Goal: Task Accomplishment & Management: Use online tool/utility

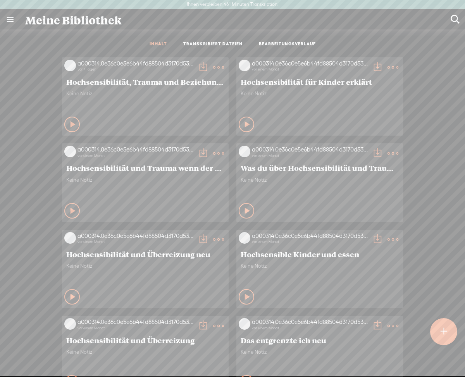
click at [437, 330] on div at bounding box center [444, 332] width 28 height 28
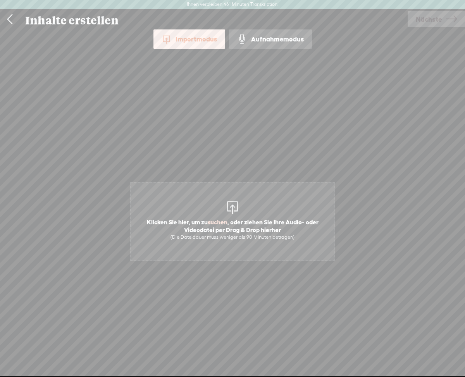
click at [239, 217] on span "Klicken Sie hier, um zu suchen , oder ziehen Sie Ihre Audio- oder Videodatei pe…" at bounding box center [233, 229] width 204 height 30
click at [222, 212] on span "Klicken Sie hier, um zu suchen , oder ziehen Sie Ihre Audio- oder Videodatei pe…" at bounding box center [232, 221] width 205 height 79
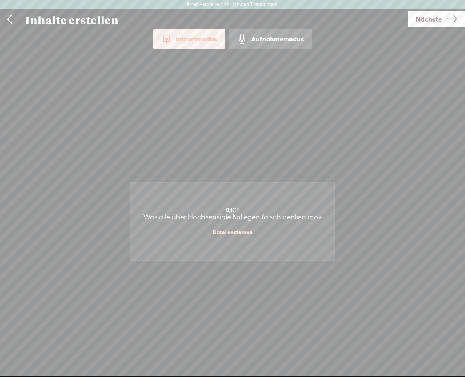
click at [226, 225] on div "0,1 GB Was alle über Hochsensible Kollegen falsch denken.mov Datei entfernen" at bounding box center [233, 222] width 204 height 78
click at [433, 20] on font "Nächste" at bounding box center [429, 19] width 26 height 8
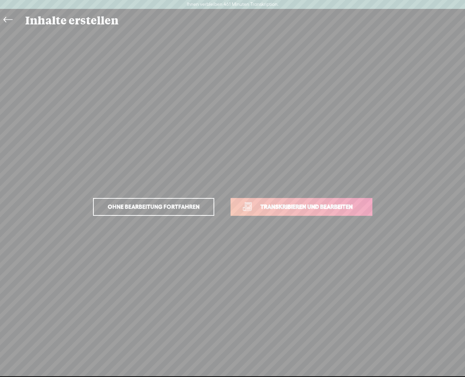
click at [310, 207] on font "Transkribieren und bearbeiten" at bounding box center [307, 207] width 92 height 7
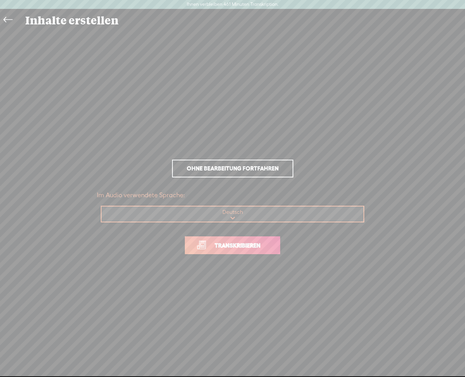
click at [253, 242] on font "Transkribieren" at bounding box center [238, 245] width 46 height 7
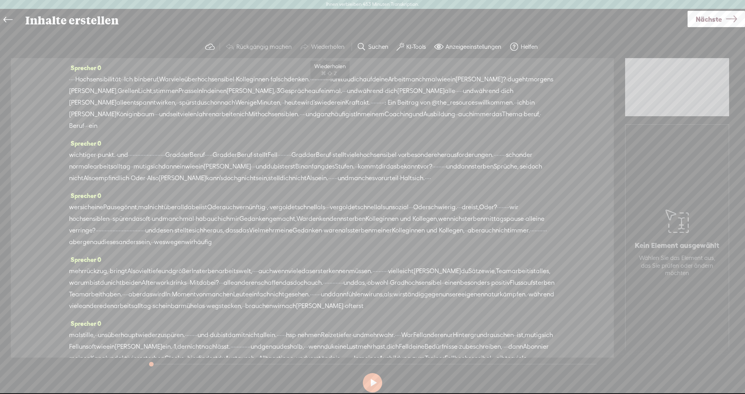
click at [328, 45] on font "Wiederholen" at bounding box center [327, 46] width 33 height 7
click at [406, 44] on font "KI-Tools" at bounding box center [416, 46] width 20 height 7
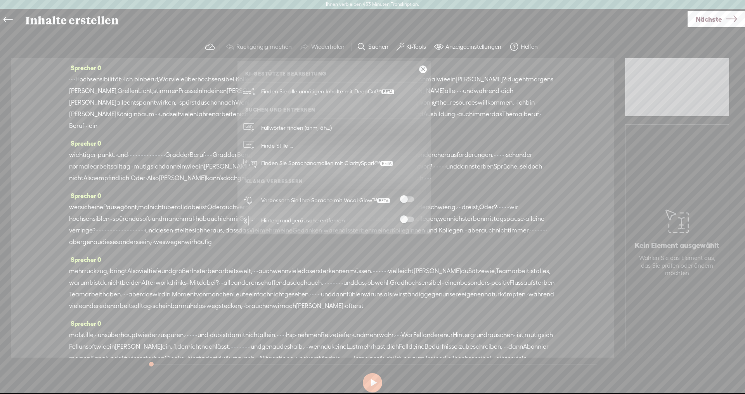
click at [405, 204] on div at bounding box center [407, 201] width 34 height 8
click at [412, 201] on span at bounding box center [407, 199] width 14 height 5
click at [410, 217] on span at bounding box center [407, 219] width 14 height 5
